Goal: Task Accomplishment & Management: Use online tool/utility

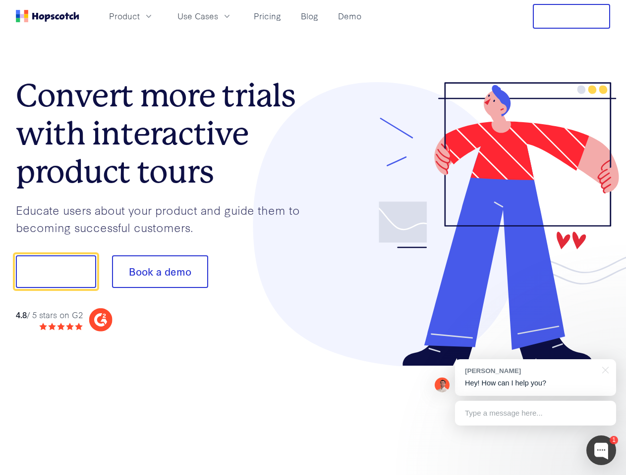
click at [313, 238] on div at bounding box center [461, 224] width 297 height 285
click at [140, 16] on span "Product" at bounding box center [124, 16] width 31 height 12
click at [218, 16] on span "Use Cases" at bounding box center [197, 16] width 41 height 12
click at [571, 16] on button "Free Trial" at bounding box center [570, 16] width 77 height 25
click at [55, 272] on button "Show me!" at bounding box center [56, 272] width 80 height 33
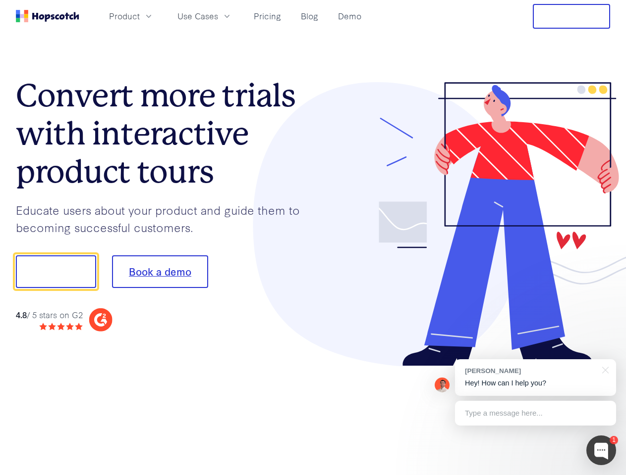
click at [159, 272] on button "Book a demo" at bounding box center [160, 272] width 96 height 33
click at [601, 451] on div at bounding box center [601, 451] width 30 height 30
click at [535, 378] on div "[PERSON_NAME] Hey! How can I help you?" at bounding box center [535, 378] width 161 height 37
click at [603, 369] on div at bounding box center [523, 270] width 186 height 330
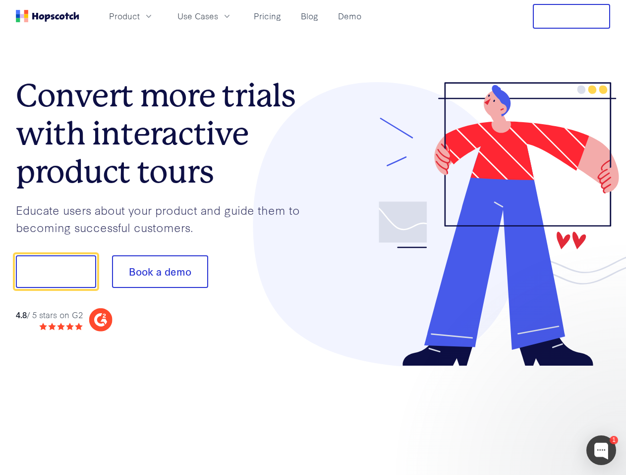
click at [535, 414] on div at bounding box center [523, 337] width 186 height 198
